Goal: Information Seeking & Learning: Learn about a topic

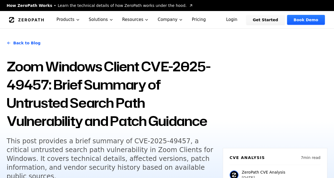
scroll to position [28, 0]
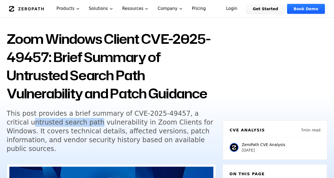
drag, startPoint x: 10, startPoint y: 123, endPoint x: 70, endPoint y: 122, distance: 60.5
click at [70, 122] on h5 "This post provides a brief summary of CVE-2025-49457, a critical untrusted sear…" at bounding box center [112, 131] width 210 height 44
drag, startPoint x: 70, startPoint y: 122, endPoint x: 10, endPoint y: 123, distance: 59.9
click at [22, 123] on h5 "This post provides a brief summary of CVE-2025-49457, a critical untrusted sear…" at bounding box center [112, 131] width 210 height 44
click at [9, 123] on h5 "This post provides a brief summary of CVE-2025-49457, a critical untrusted sear…" at bounding box center [112, 131] width 210 height 44
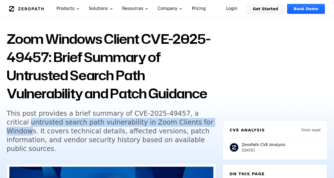
drag, startPoint x: 7, startPoint y: 124, endPoint x: 192, endPoint y: 125, distance: 185.5
click at [192, 125] on h5 "This post provides a brief summary of CVE-2025-49457, a critical untrusted sear…" at bounding box center [112, 131] width 210 height 44
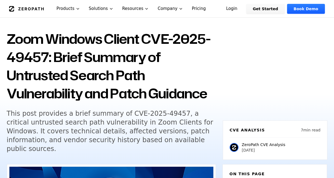
drag, startPoint x: 192, startPoint y: 125, endPoint x: 176, endPoint y: 111, distance: 21.4
click at [176, 111] on h5 "This post provides a brief summary of CVE-2025-49457, a critical untrusted sear…" at bounding box center [112, 131] width 210 height 44
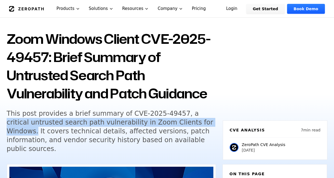
drag, startPoint x: 176, startPoint y: 113, endPoint x: 196, endPoint y: 126, distance: 24.3
click at [196, 126] on h5 "This post provides a brief summary of CVE-2025-49457, a critical untrusted sear…" at bounding box center [112, 131] width 210 height 44
copy h5 "critical untrusted search path vulnerability in Zoom Clients for Windows."
